Goal: Transaction & Acquisition: Obtain resource

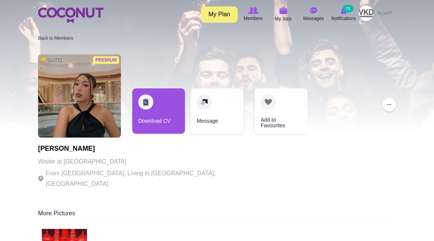
click at [65, 11] on img at bounding box center [71, 15] width 66 height 15
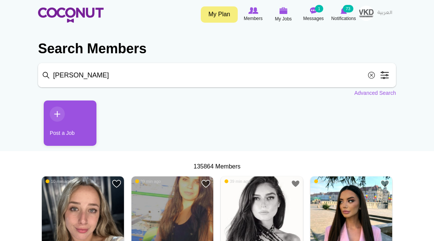
type input "[PERSON_NAME]"
click button "Search" at bounding box center [0, 0] width 0 height 0
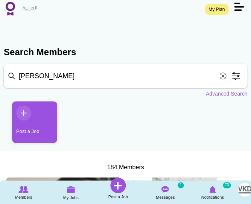
click at [94, 78] on input "laura" at bounding box center [126, 76] width 244 height 24
type input "konstantina"
click button "Search" at bounding box center [0, 0] width 0 height 0
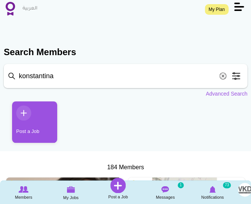
click button "Search" at bounding box center [0, 0] width 0 height 0
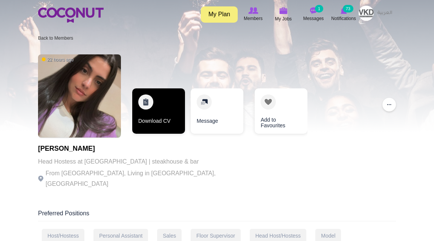
click at [153, 113] on link "Download CV" at bounding box center [158, 110] width 53 height 45
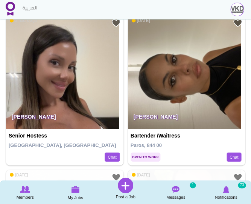
scroll to position [163, 0]
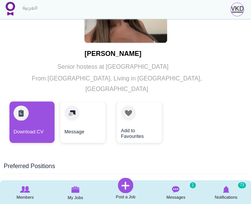
scroll to position [102, 0]
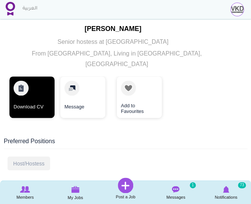
click at [37, 93] on link "Download CV" at bounding box center [31, 96] width 45 height 41
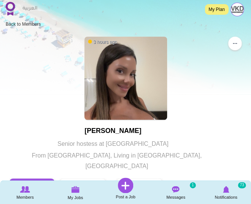
scroll to position [0, 0]
click at [10, 10] on img at bounding box center [10, 9] width 9 height 14
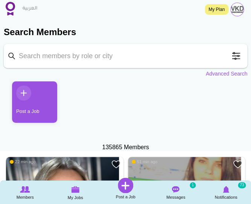
click at [51, 55] on input "Keyword" at bounding box center [126, 56] width 244 height 24
type input "milena"
click button "Search" at bounding box center [0, 0] width 0 height 0
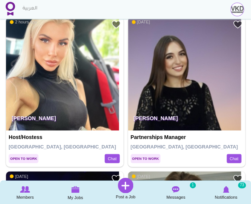
scroll to position [157, 0]
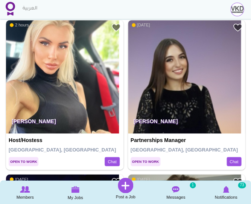
click at [87, 115] on p "Milena Mishchenko" at bounding box center [65, 122] width 118 height 21
click at [59, 116] on p "Milena Mishchenko" at bounding box center [65, 122] width 118 height 21
click at [60, 101] on img at bounding box center [62, 76] width 113 height 113
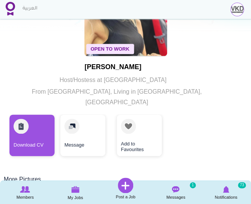
scroll to position [72, 0]
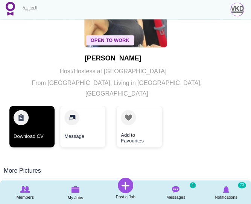
click at [42, 117] on link "Download CV" at bounding box center [31, 126] width 45 height 41
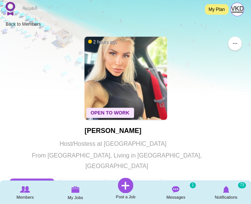
scroll to position [0, 0]
click at [9, 9] on img at bounding box center [10, 9] width 9 height 14
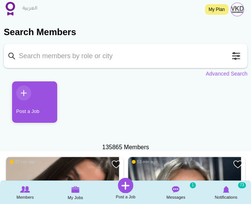
click at [115, 60] on input "Keyword" at bounding box center [126, 56] width 244 height 24
type input "nikoleta"
click button "Search" at bounding box center [0, 0] width 0 height 0
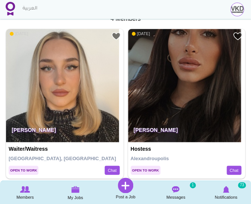
scroll to position [149, 0]
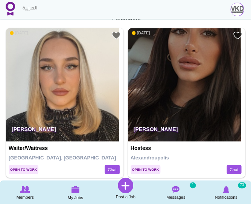
click at [75, 90] on img at bounding box center [62, 84] width 113 height 113
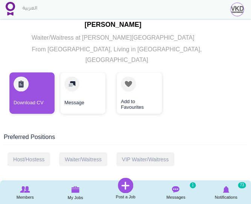
scroll to position [110, 0]
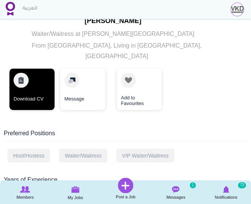
click at [26, 84] on link "Download CV" at bounding box center [31, 88] width 45 height 41
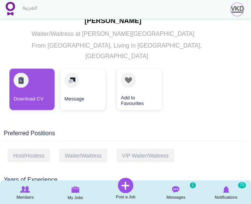
click at [193, 71] on div "Download CV Message Add to Favourites" at bounding box center [125, 90] width 233 height 45
